Goal: Information Seeking & Learning: Compare options

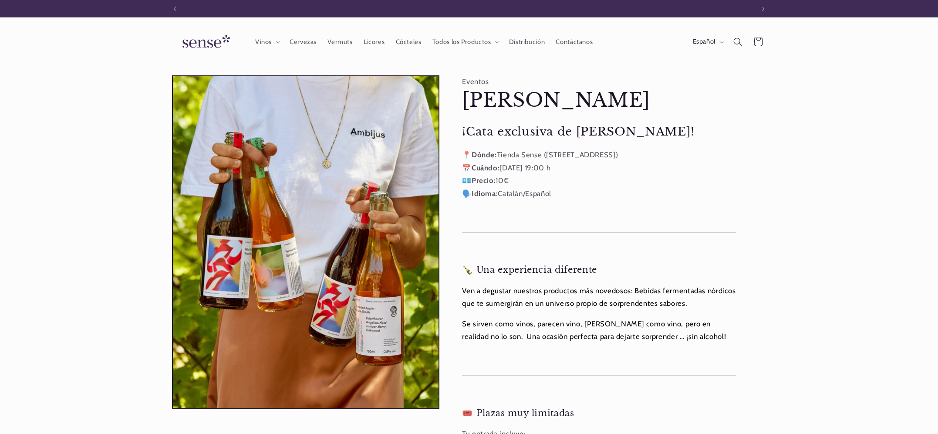
scroll to position [0, 580]
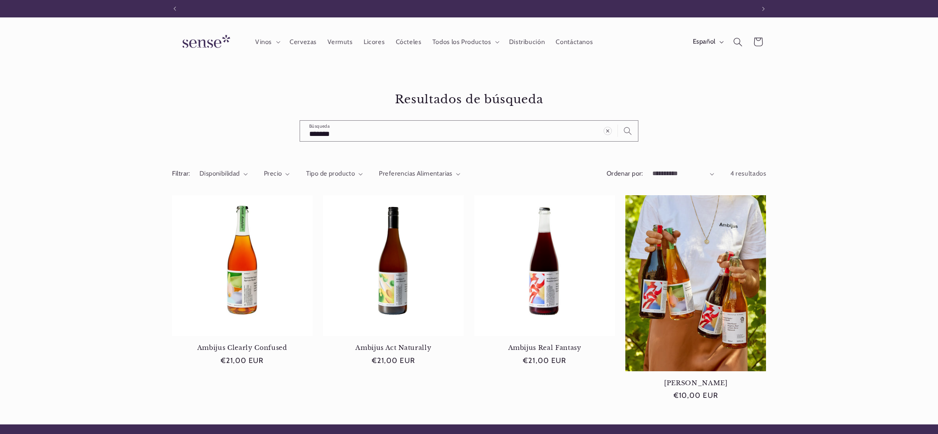
scroll to position [0, 580]
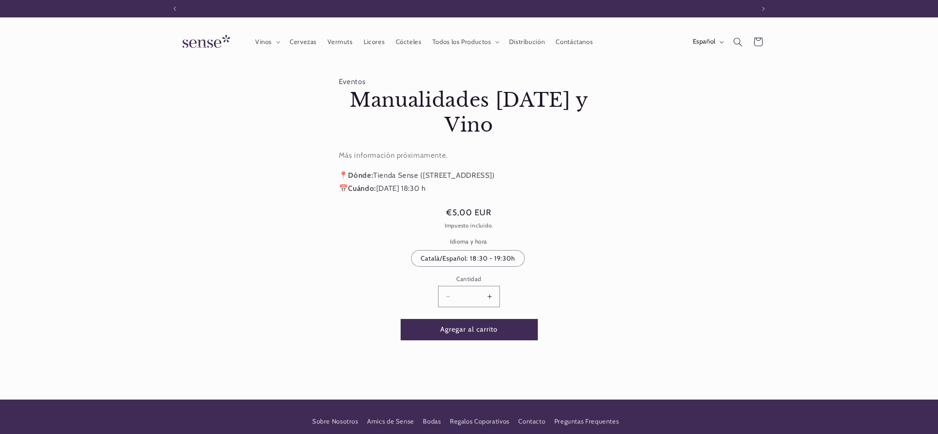
scroll to position [0, 580]
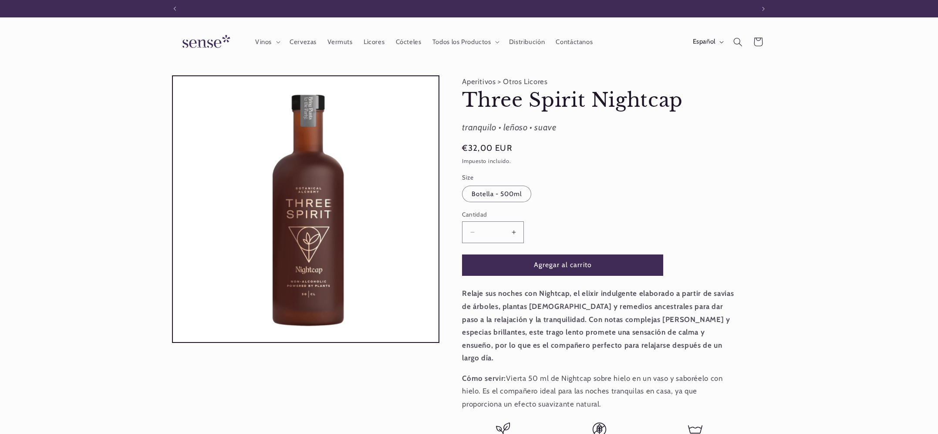
scroll to position [0, 580]
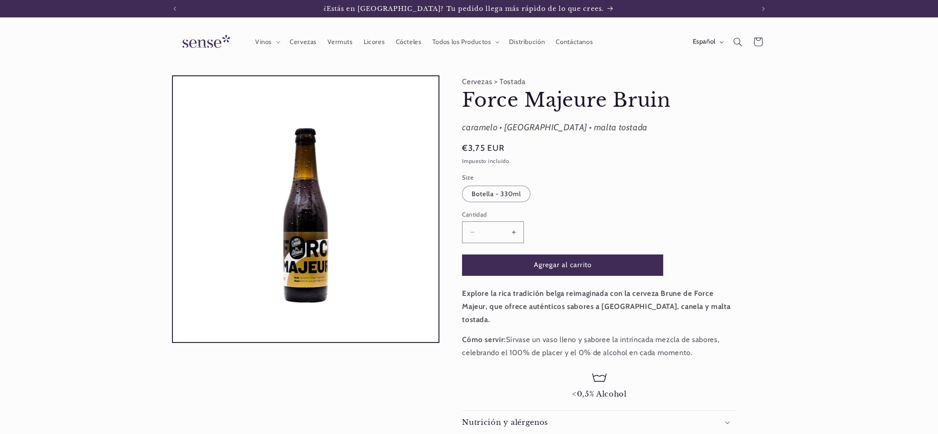
scroll to position [0, 580]
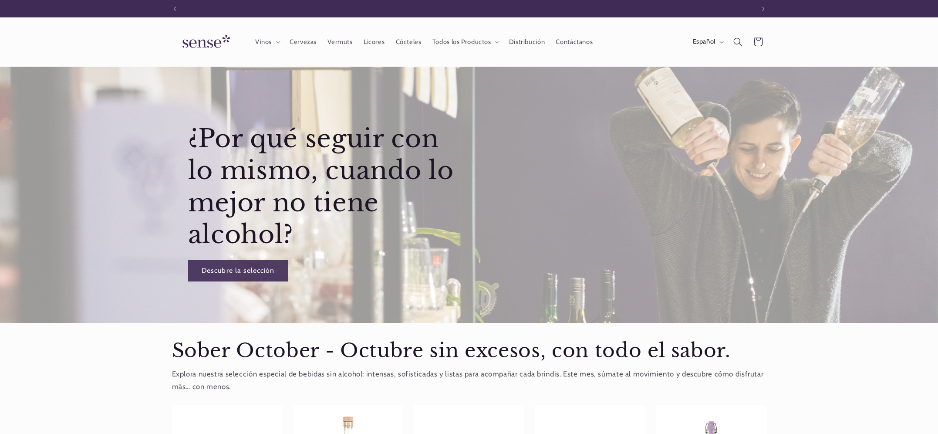
scroll to position [0, 580]
click at [494, 40] on summary "Todos los Productos" at bounding box center [465, 41] width 77 height 19
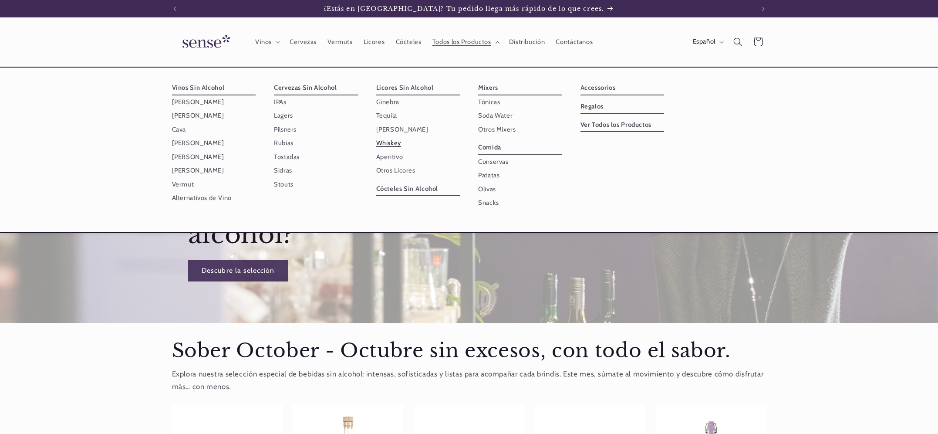
click at [391, 142] on link "Whiskey" at bounding box center [418, 142] width 84 height 13
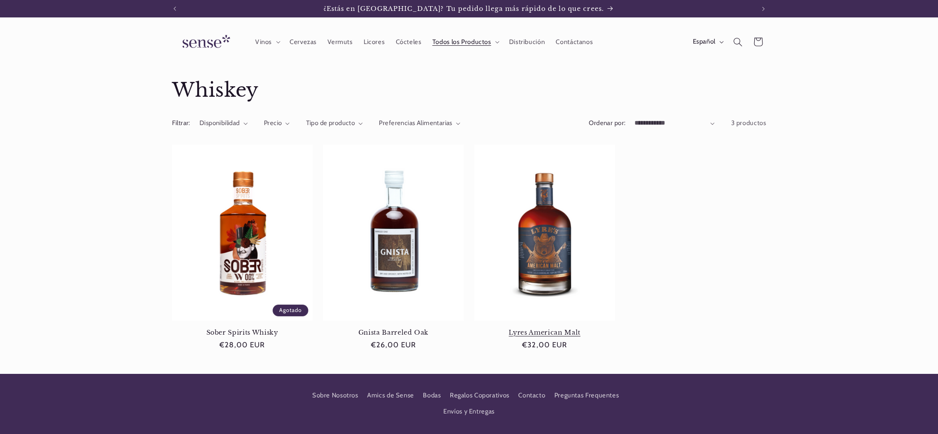
click at [538, 328] on link "Lyres American Malt" at bounding box center [544, 332] width 141 height 8
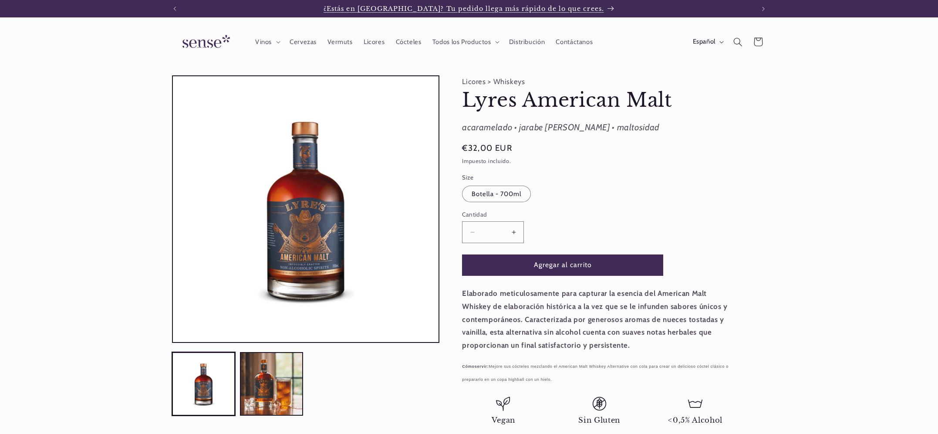
scroll to position [0, 580]
click at [375, 39] on span "Licores" at bounding box center [374, 42] width 21 height 8
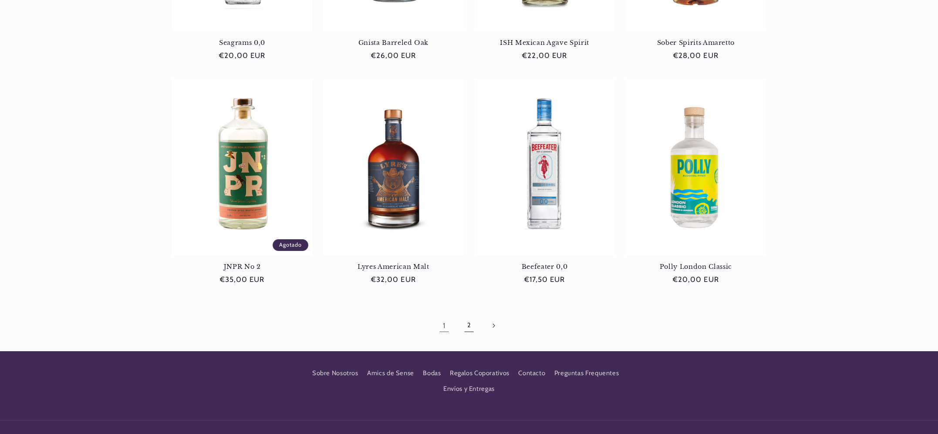
scroll to position [0, 580]
click at [468, 324] on link "2" at bounding box center [469, 325] width 20 height 20
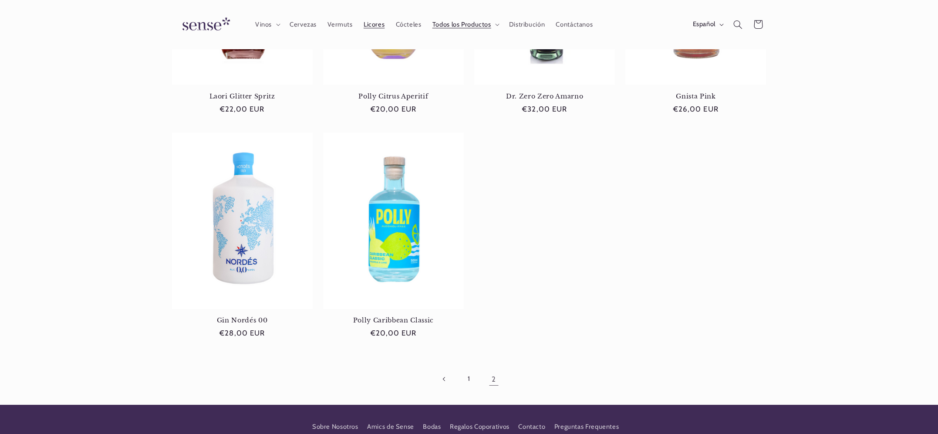
scroll to position [0, 580]
